Goal: Information Seeking & Learning: Learn about a topic

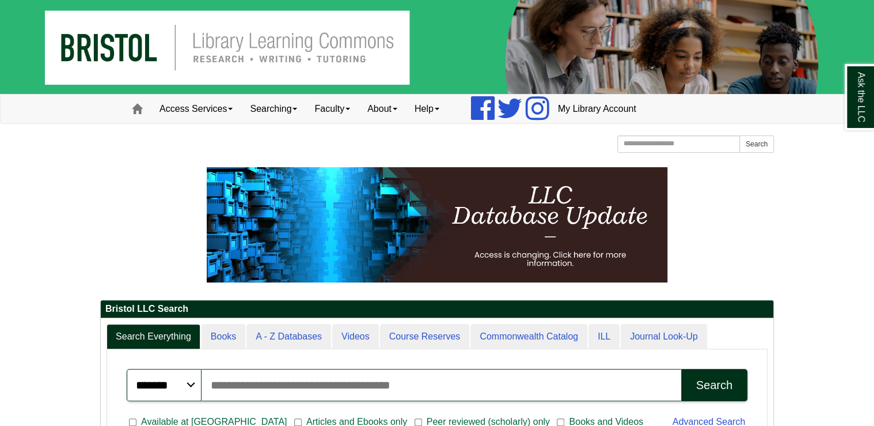
scroll to position [138, 673]
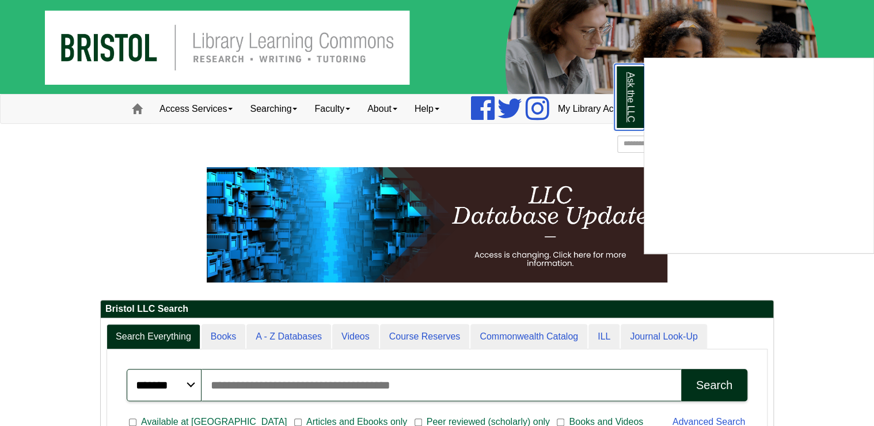
click at [621, 94] on link "Ask the LLC" at bounding box center [629, 97] width 30 height 66
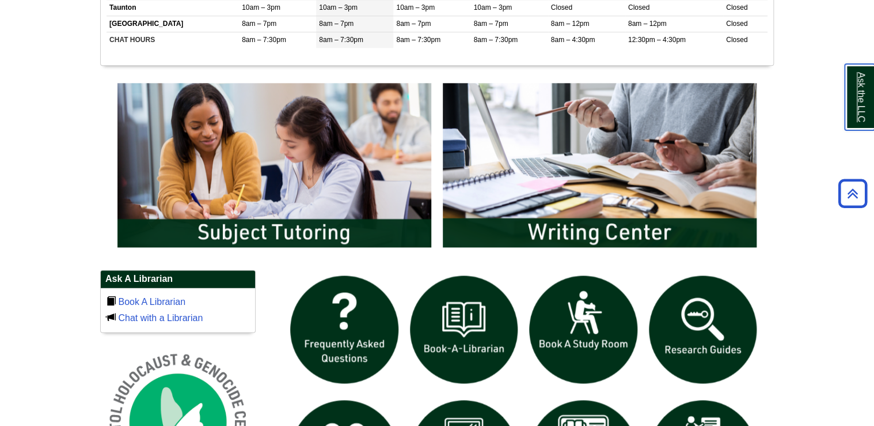
scroll to position [552, 0]
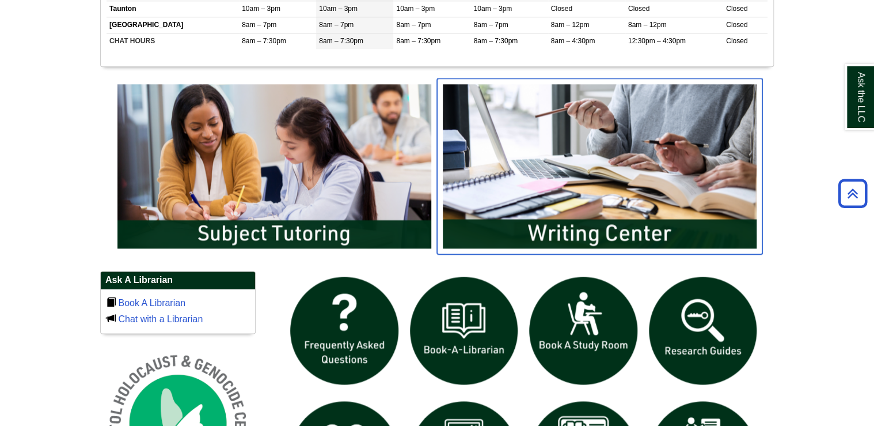
click at [602, 230] on img "slideshow" at bounding box center [599, 165] width 325 height 175
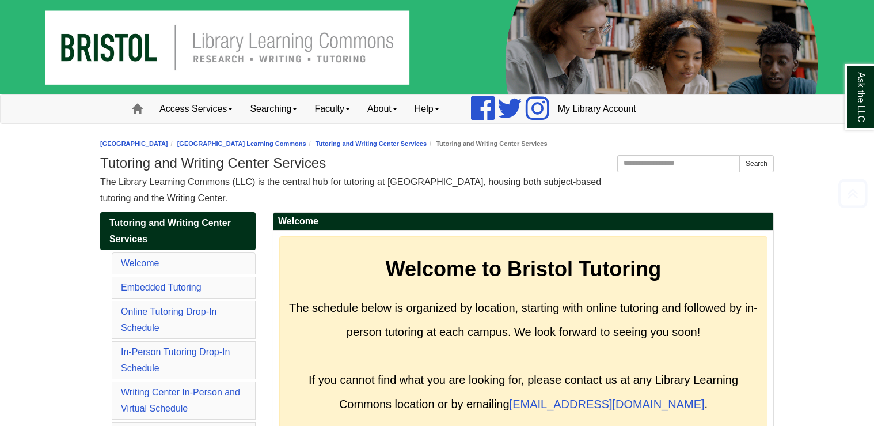
scroll to position [5956, 0]
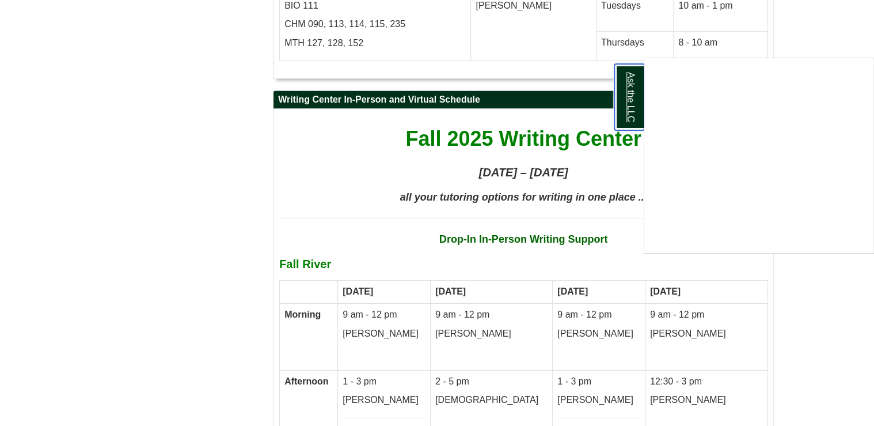
click at [635, 88] on link "Ask the LLC" at bounding box center [629, 97] width 30 height 66
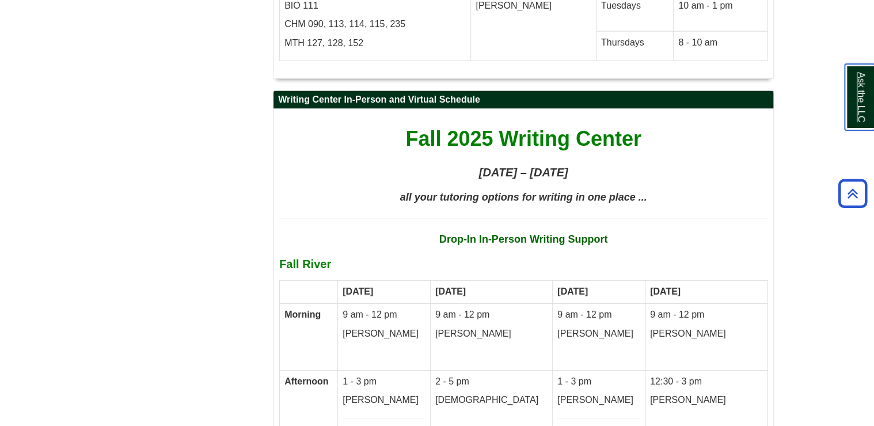
click at [861, 111] on link "Ask the LLC" at bounding box center [860, 97] width 30 height 66
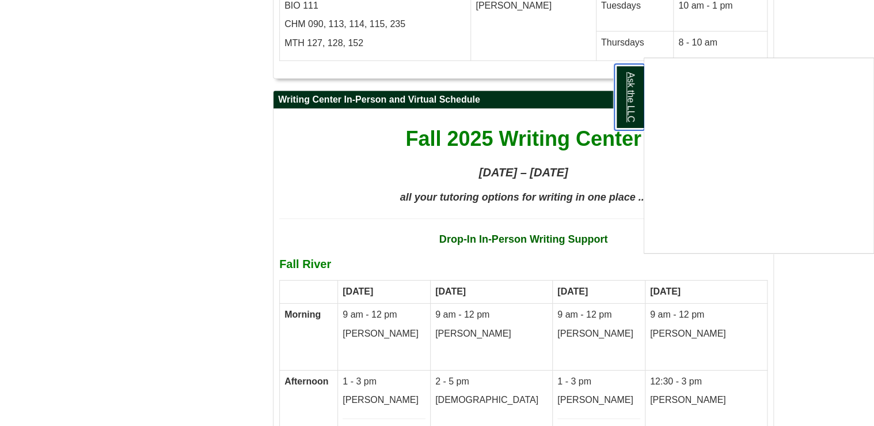
click at [626, 101] on link "Ask the LLC" at bounding box center [629, 97] width 30 height 66
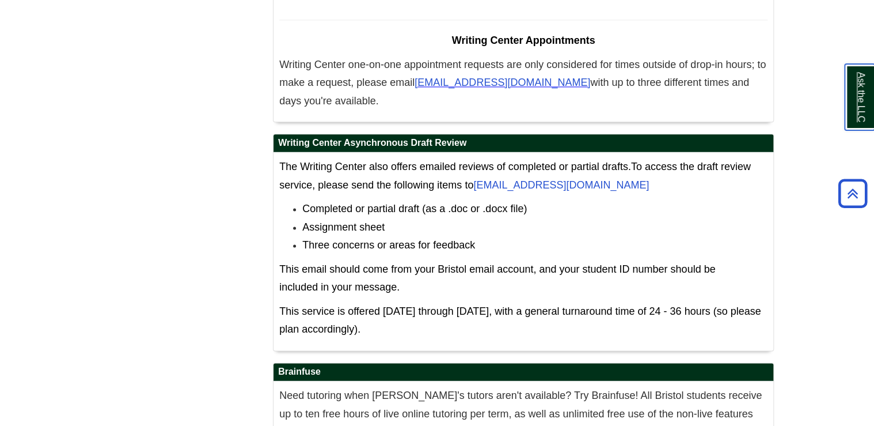
scroll to position [7246, 0]
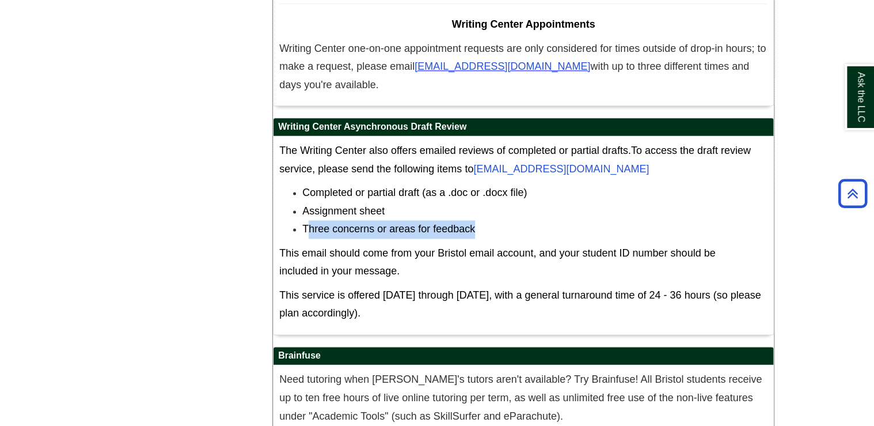
drag, startPoint x: 306, startPoint y: 136, endPoint x: 473, endPoint y: 143, distance: 167.2
click at [473, 220] on li "Three concerns or areas for feedback" at bounding box center [534, 229] width 465 height 18
drag, startPoint x: 473, startPoint y: 143, endPoint x: 536, endPoint y: 175, distance: 70.8
click at [536, 244] on p "This email should come from your Bristol email account, and your student ID num…" at bounding box center [523, 262] width 488 height 36
